Goal: Entertainment & Leisure: Consume media (video, audio)

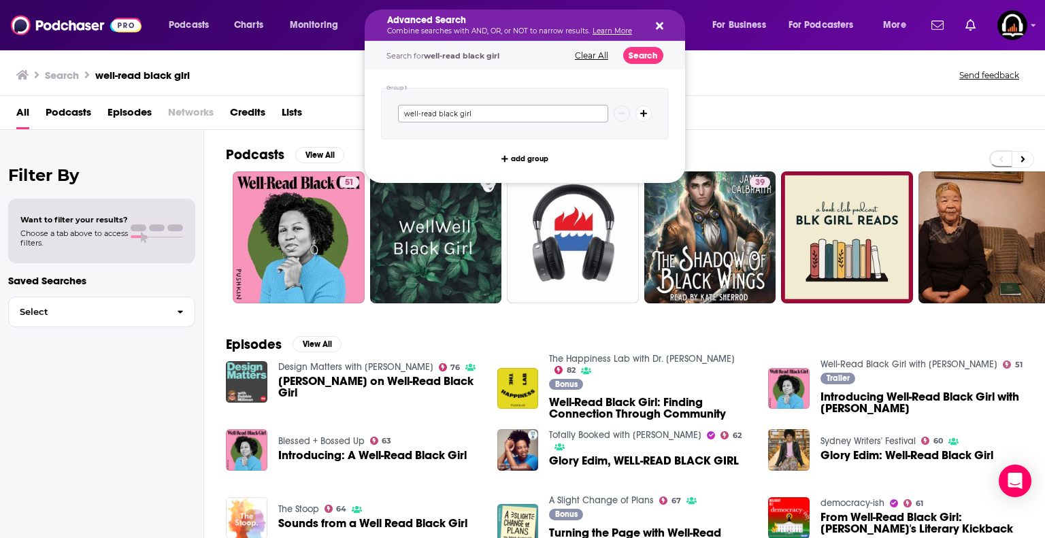
drag, startPoint x: 505, startPoint y: 108, endPoint x: 316, endPoint y: 105, distance: 189.8
click at [316, 105] on div "Podcasts Charts Monitoring Advanced Search Combine searches with AND, OR, or NO…" at bounding box center [522, 269] width 1045 height 538
type input "democracy now"
click at [648, 53] on button "Search" at bounding box center [643, 55] width 40 height 17
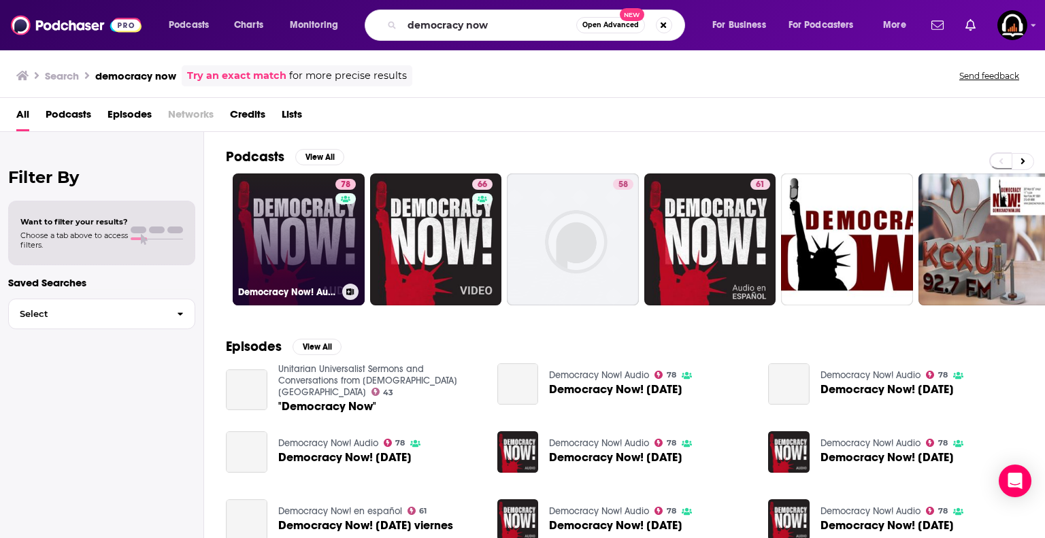
click at [307, 254] on link "78 Democracy Now! Audio" at bounding box center [299, 239] width 132 height 132
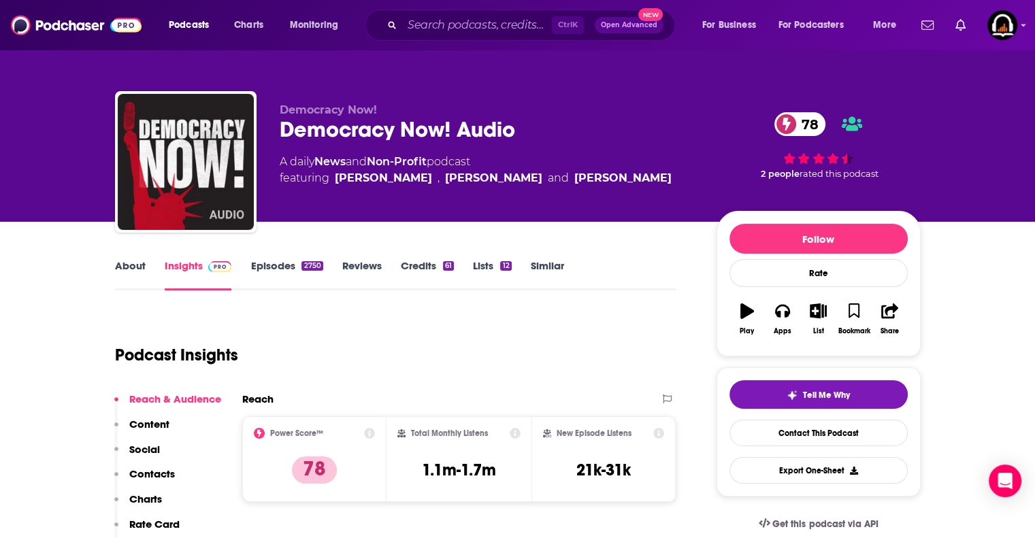
scroll to position [228, 0]
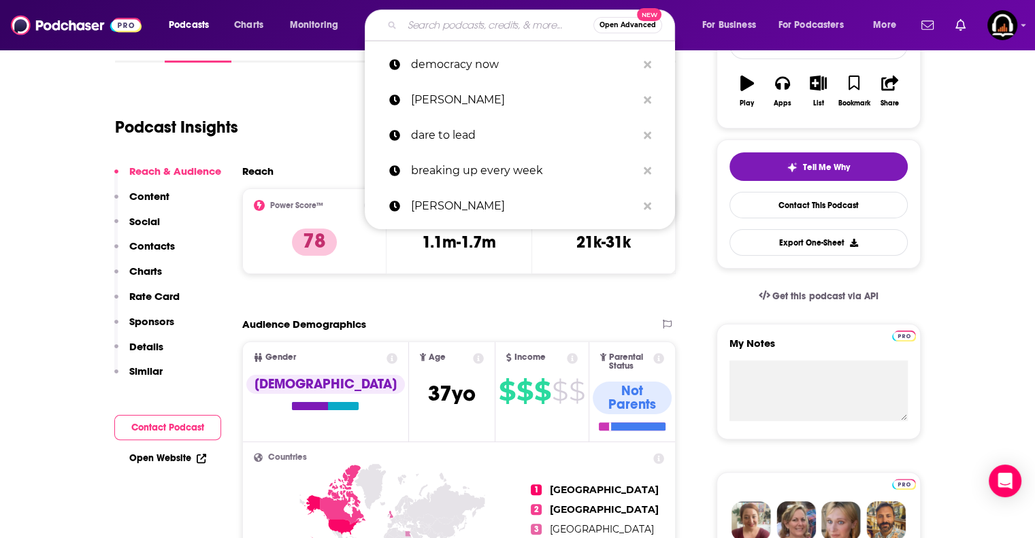
click at [514, 28] on input "Search podcasts, credits, & more..." at bounding box center [497, 25] width 191 height 22
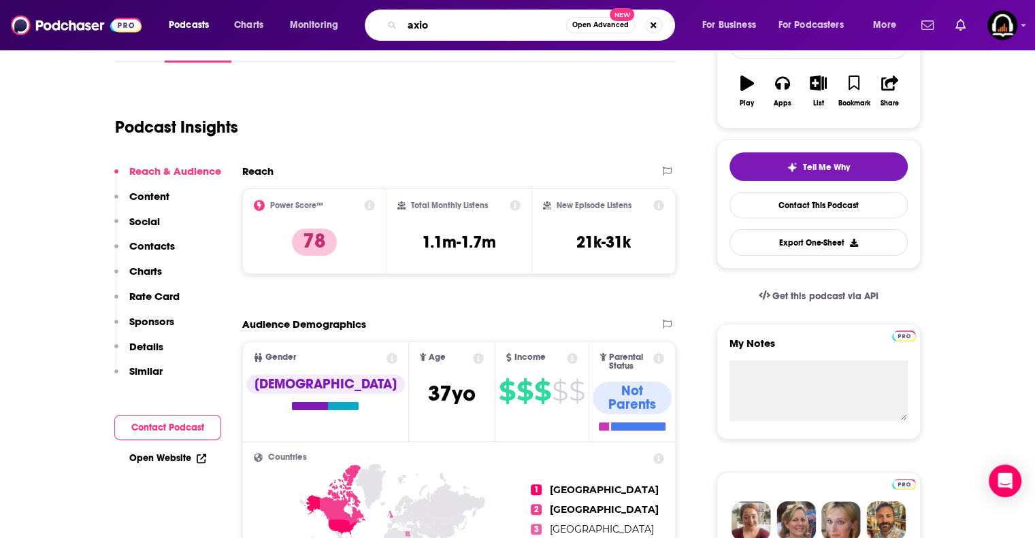
type input "axios"
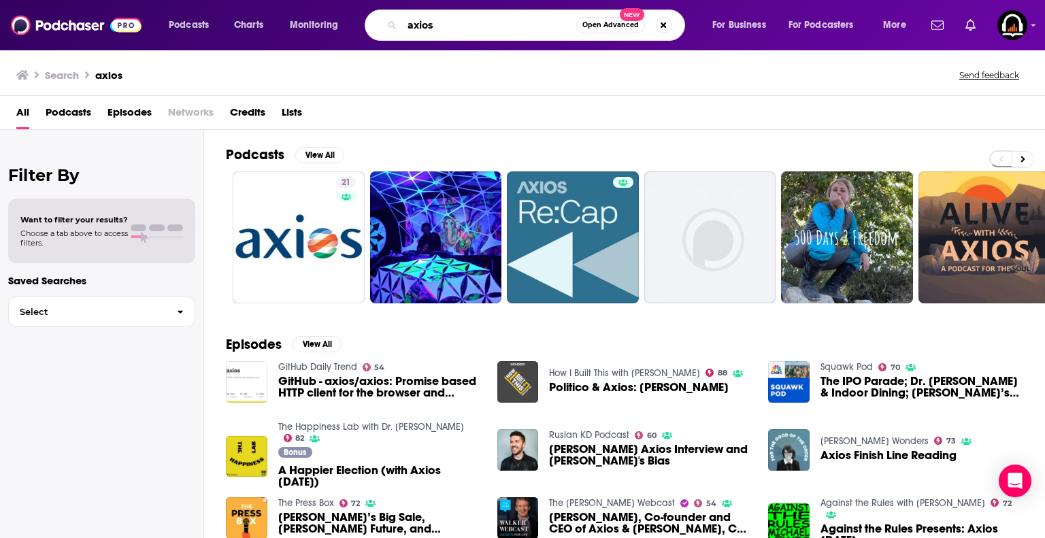
click at [505, 27] on input "axios" at bounding box center [489, 25] width 174 height 22
type input "a"
type input "democracy now"
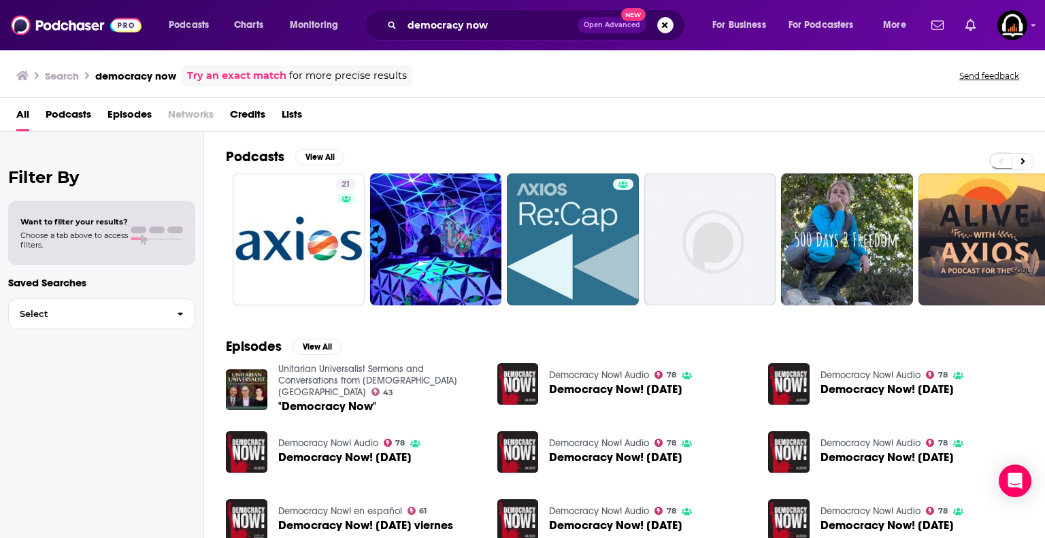
click at [299, 452] on span "Democracy Now! [DATE]" at bounding box center [344, 458] width 133 height 12
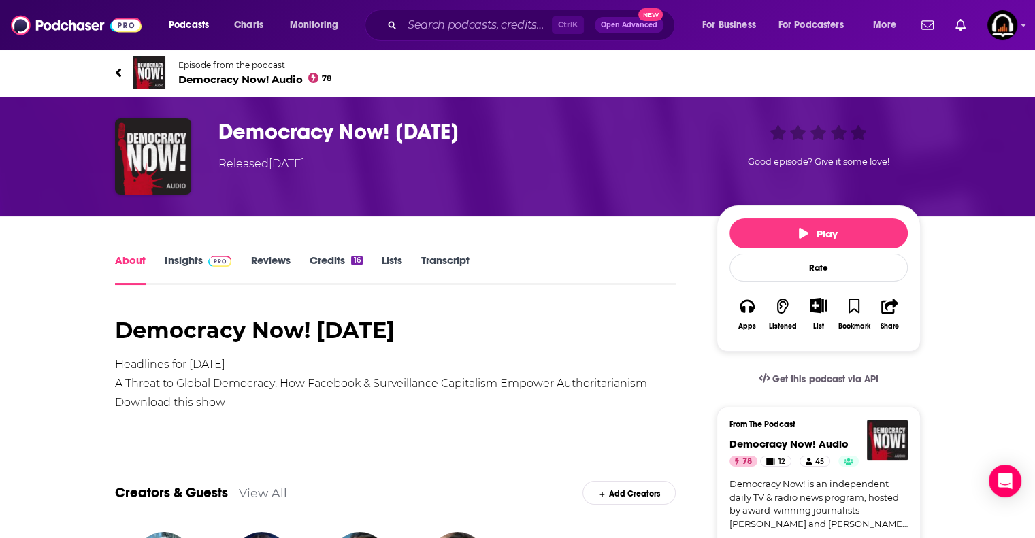
scroll to position [278, 0]
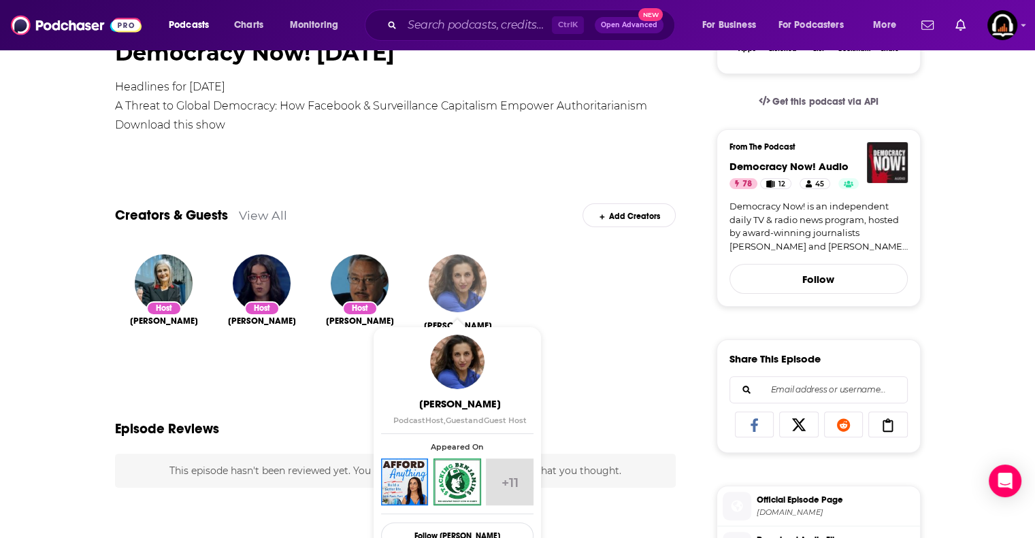
click at [451, 287] on img "Paula Pant" at bounding box center [458, 283] width 58 height 58
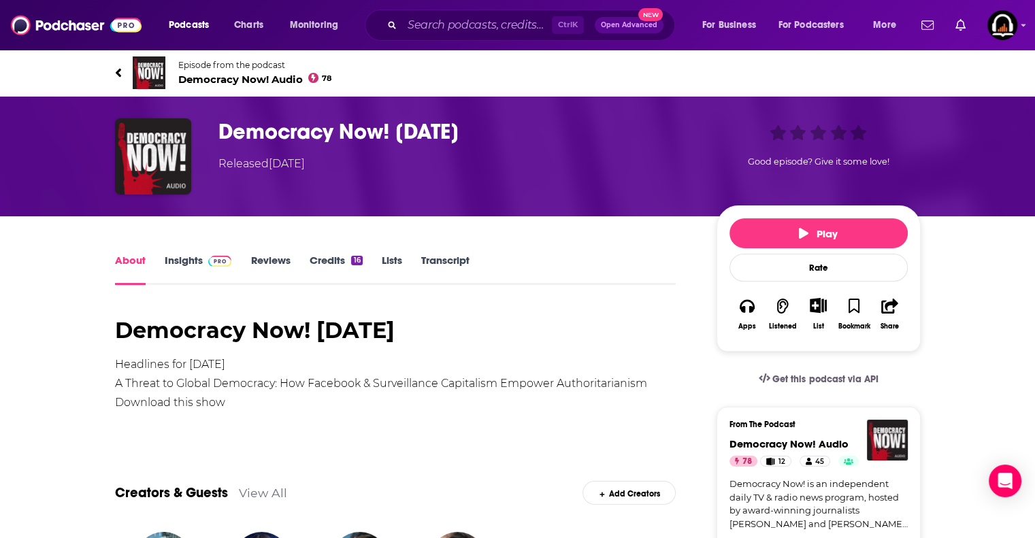
scroll to position [148, 0]
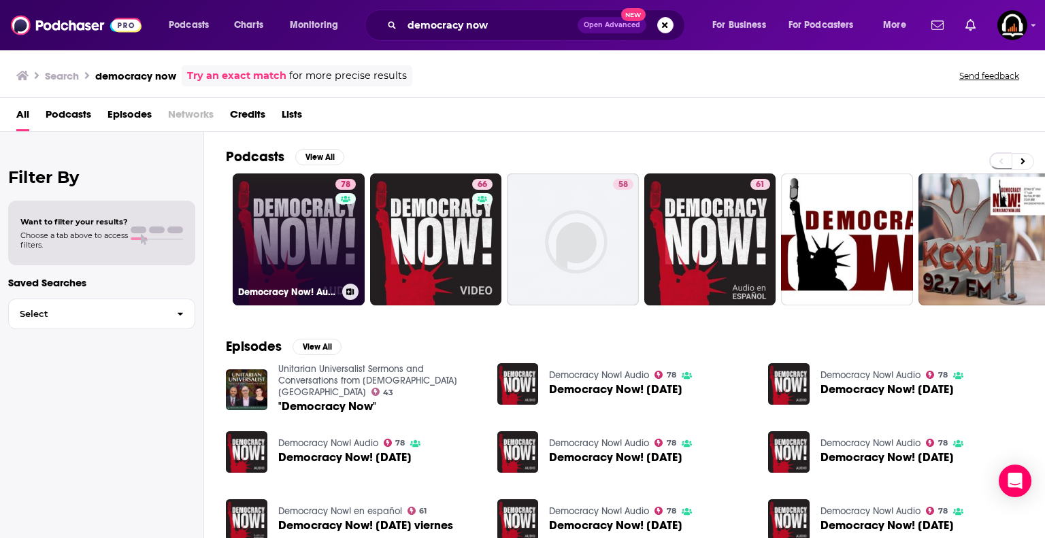
click at [314, 252] on link "78 Democracy Now! Audio" at bounding box center [299, 239] width 132 height 132
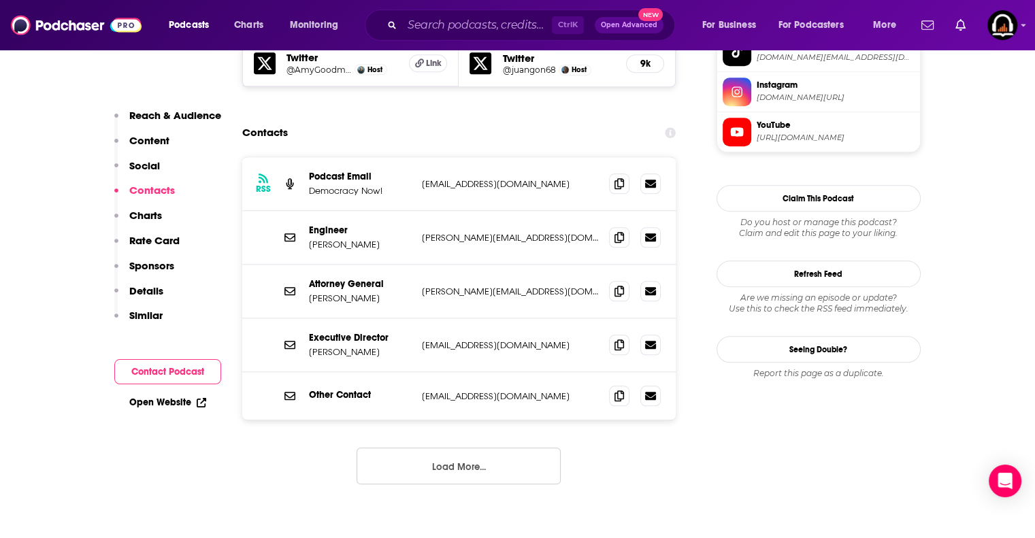
scroll to position [1407, 0]
click at [465, 449] on button "Load More..." at bounding box center [458, 467] width 204 height 37
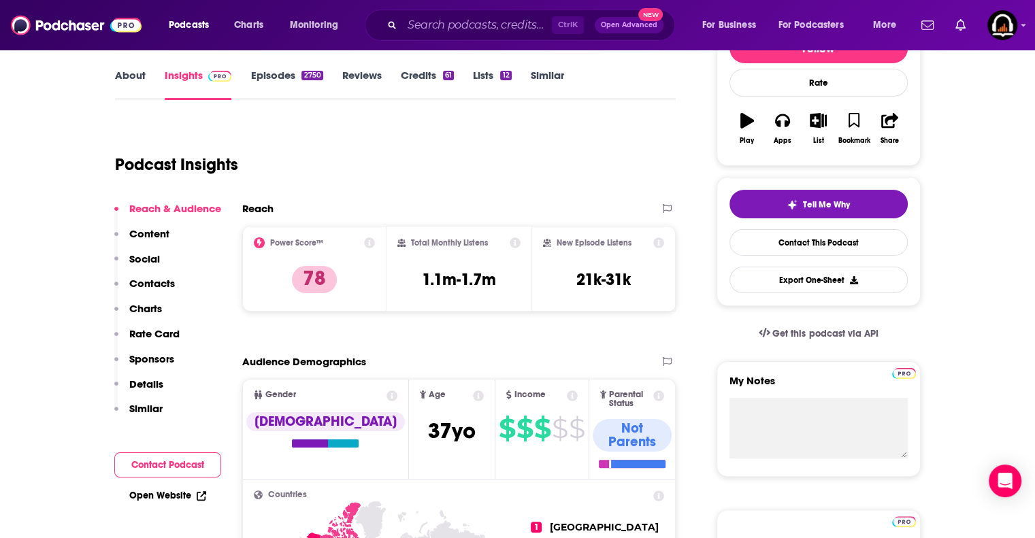
scroll to position [0, 0]
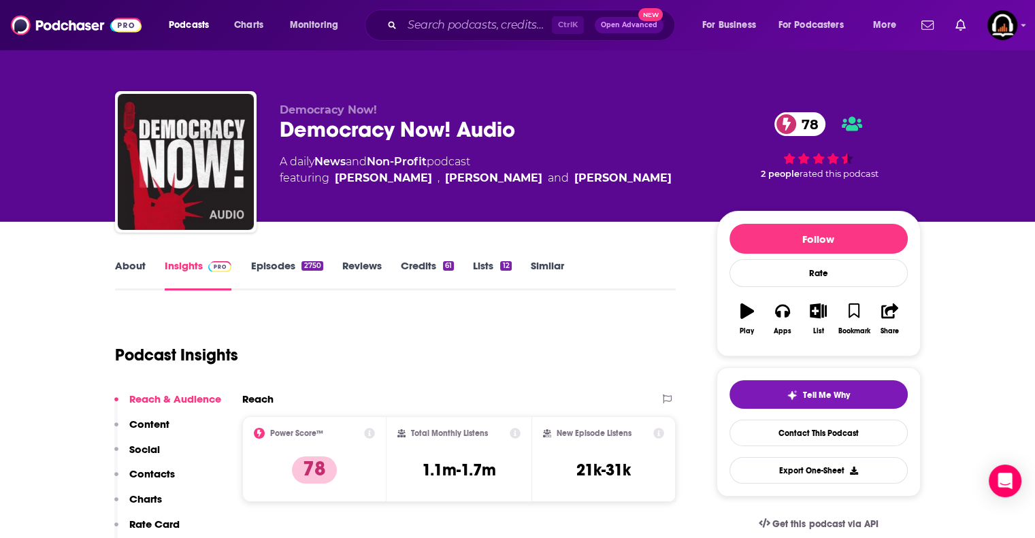
click at [273, 263] on link "Episodes 2750" at bounding box center [286, 274] width 72 height 31
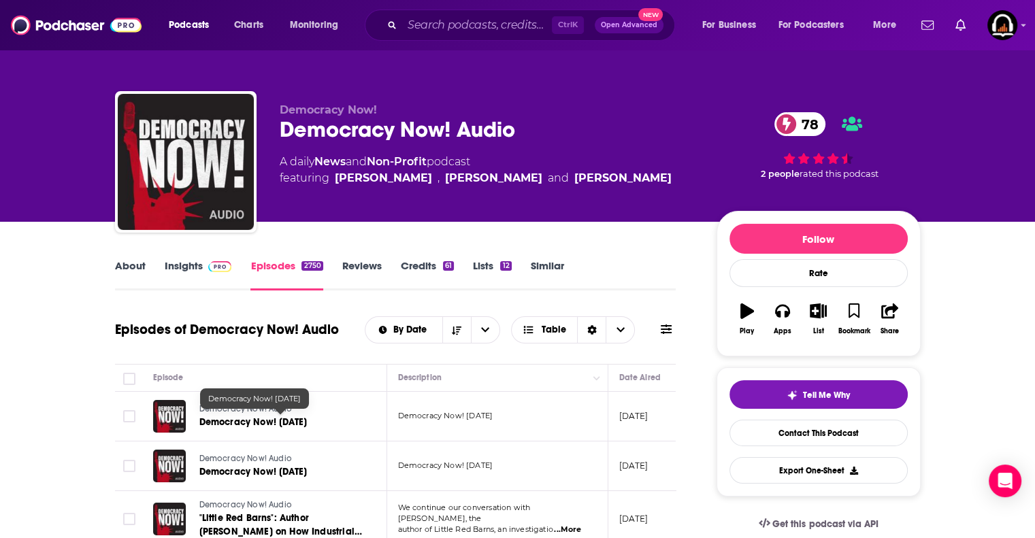
click at [267, 423] on span "Democracy Now! [DATE]" at bounding box center [253, 422] width 108 height 12
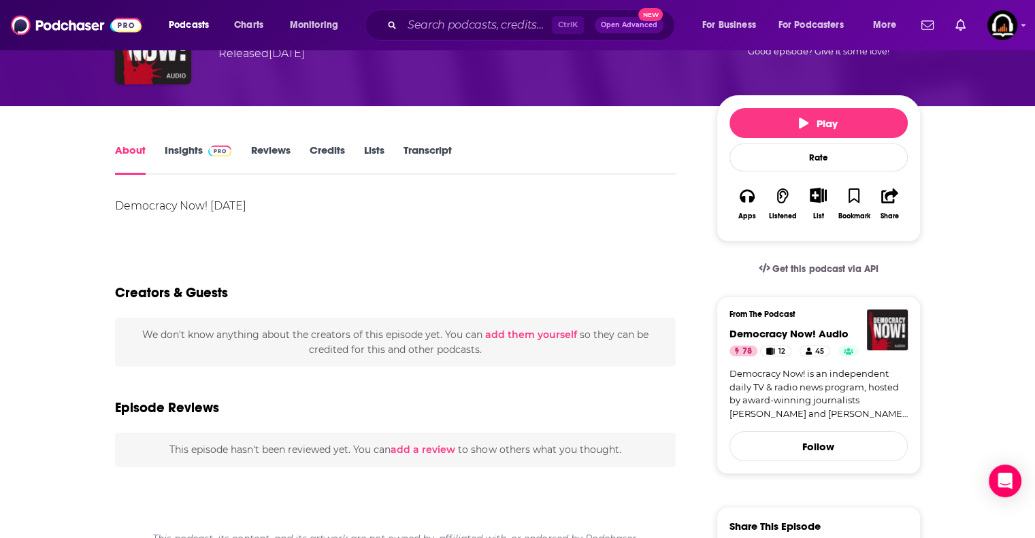
scroll to position [97, 0]
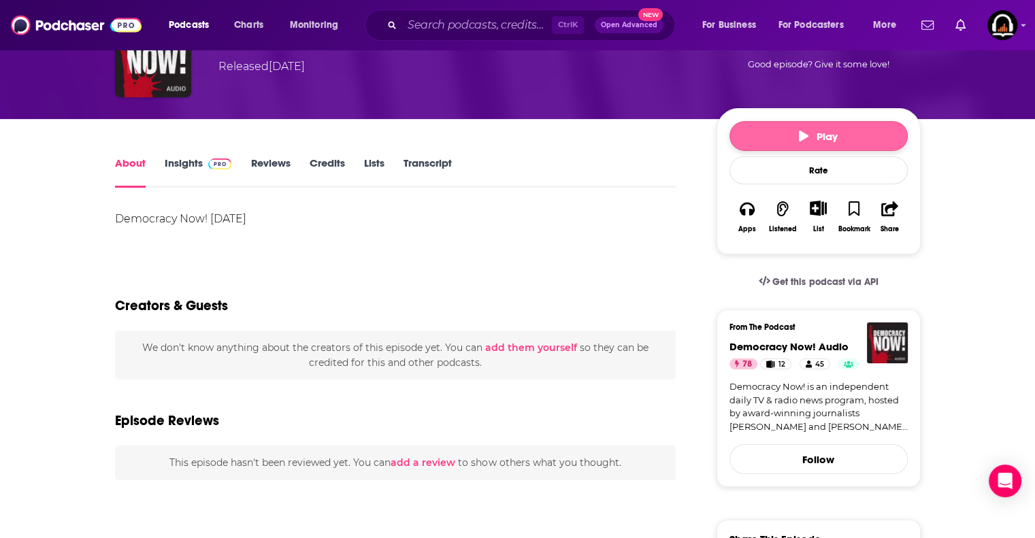
click at [799, 131] on icon "button" at bounding box center [804, 136] width 10 height 11
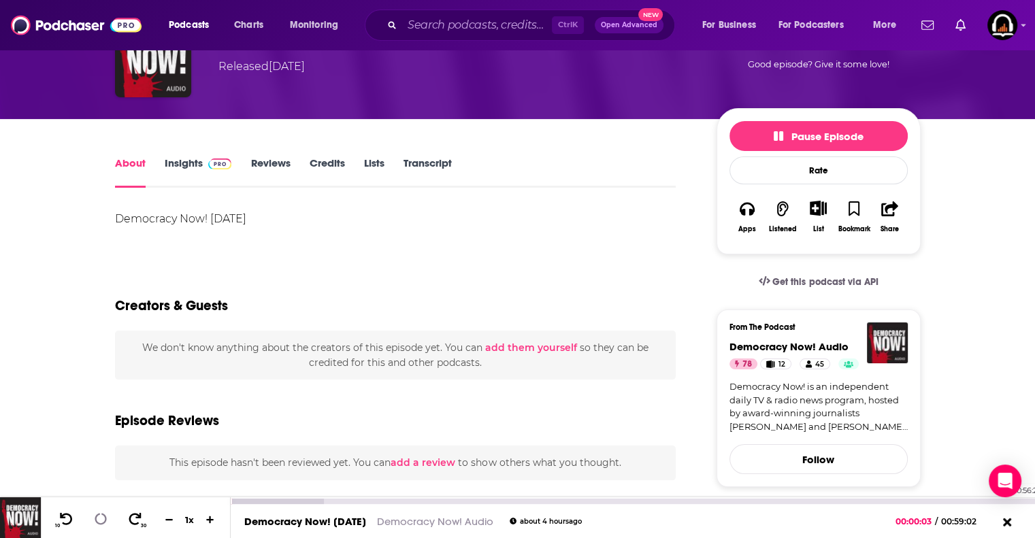
click at [998, 499] on div "00:56:21" at bounding box center [633, 501] width 804 height 5
click at [109, 520] on button at bounding box center [101, 520] width 24 height 17
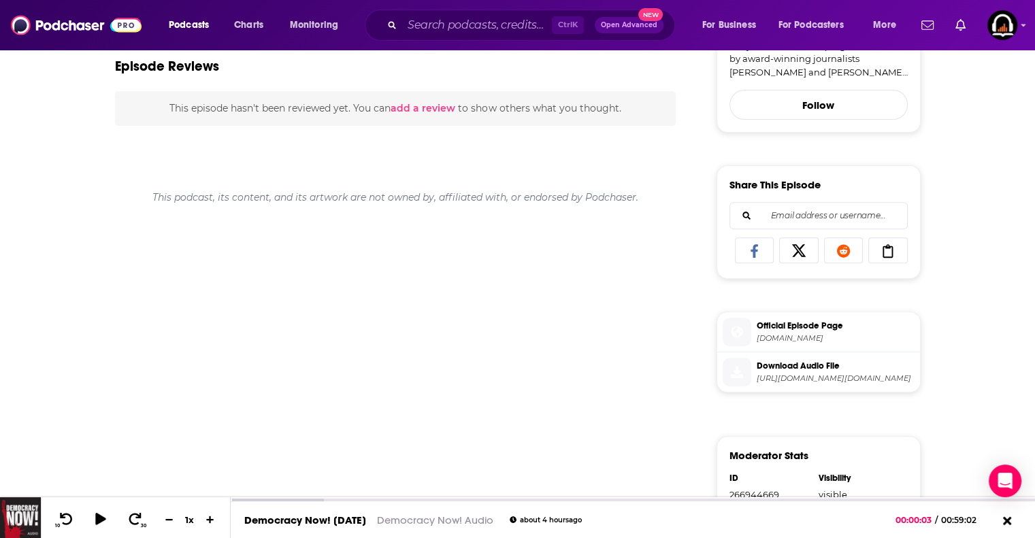
scroll to position [465, 0]
